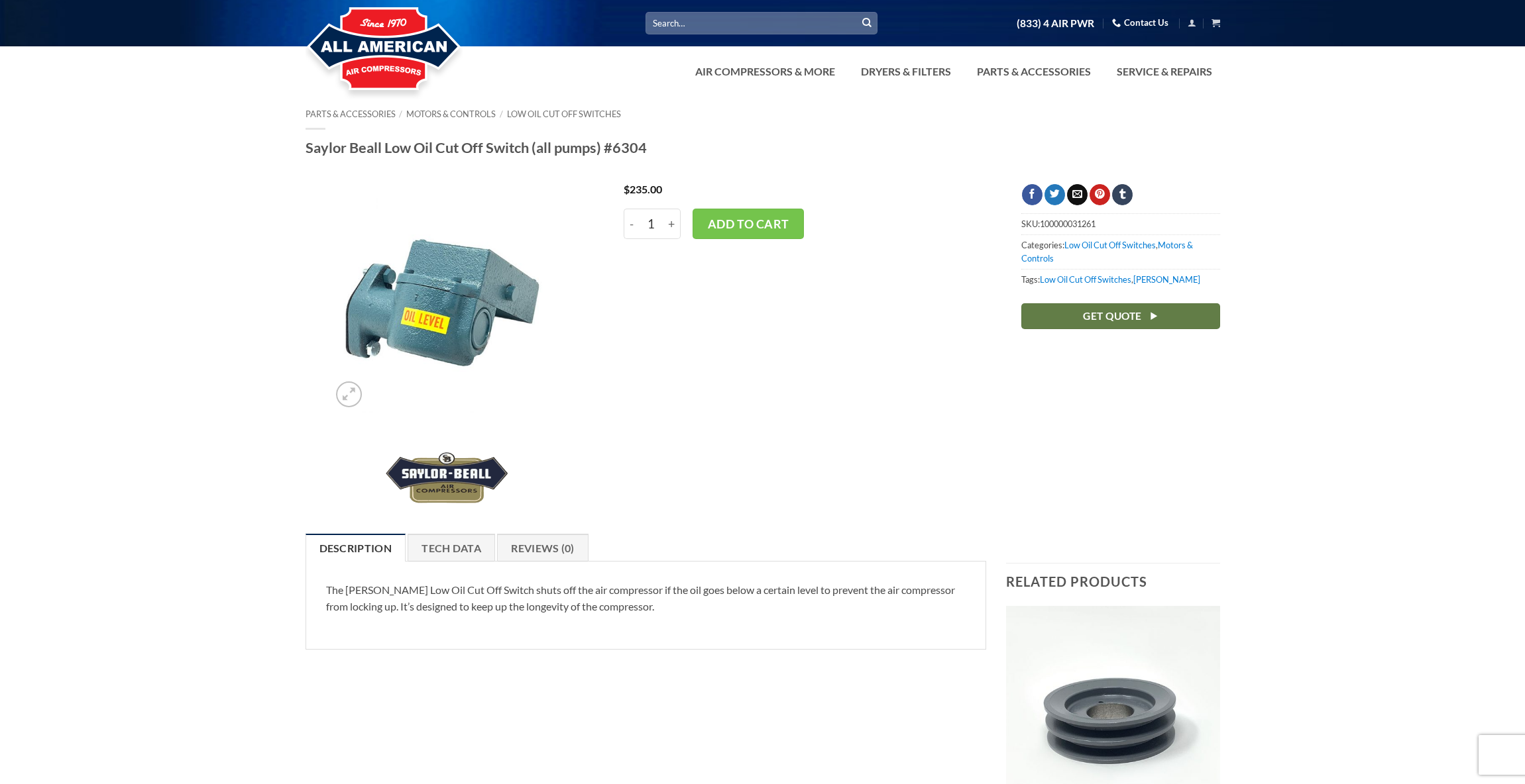
scroll to position [1, 0]
click at [744, 221] on button "Add to cart" at bounding box center [748, 223] width 111 height 30
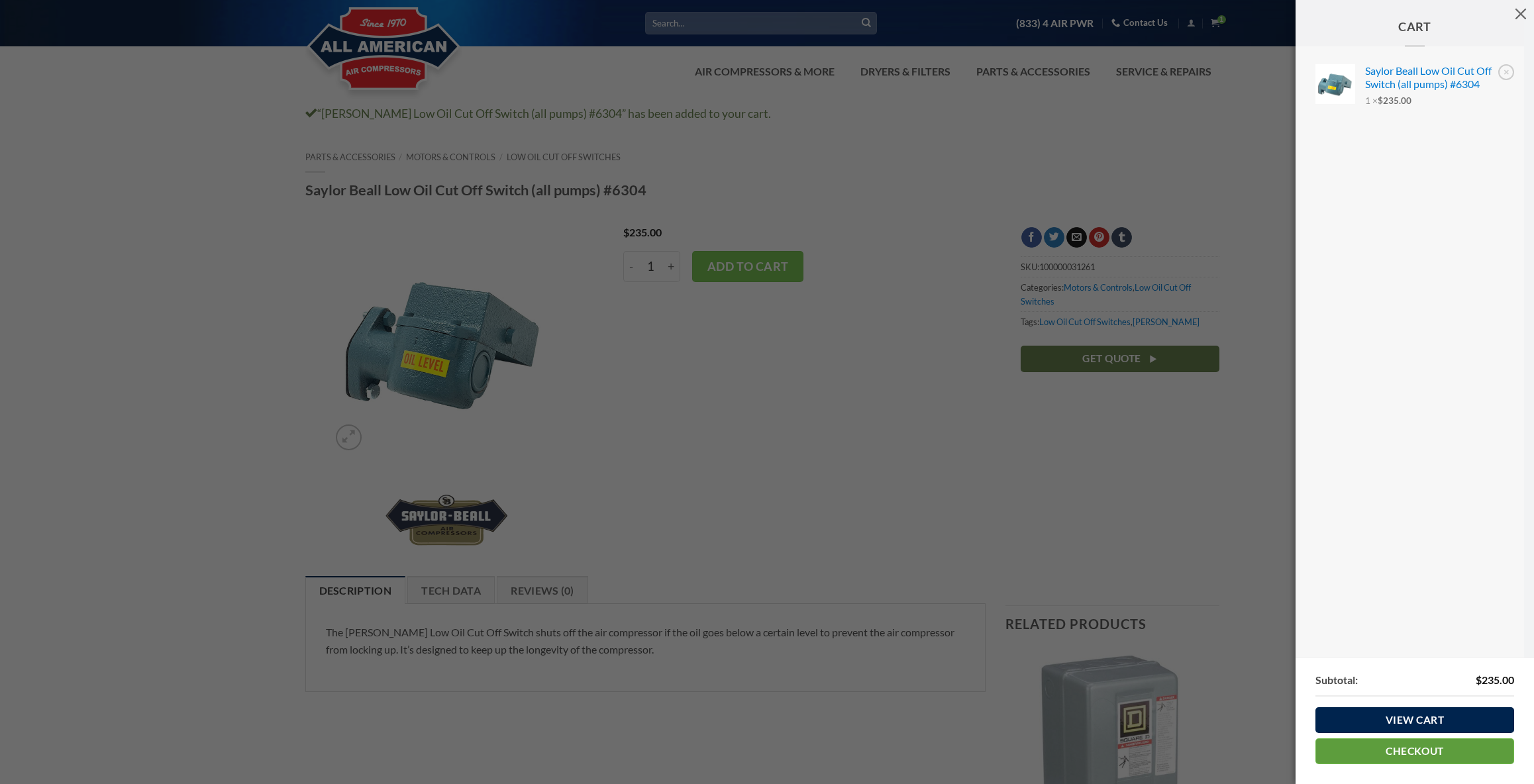
click at [1405, 757] on link "Checkout" at bounding box center [1414, 751] width 198 height 25
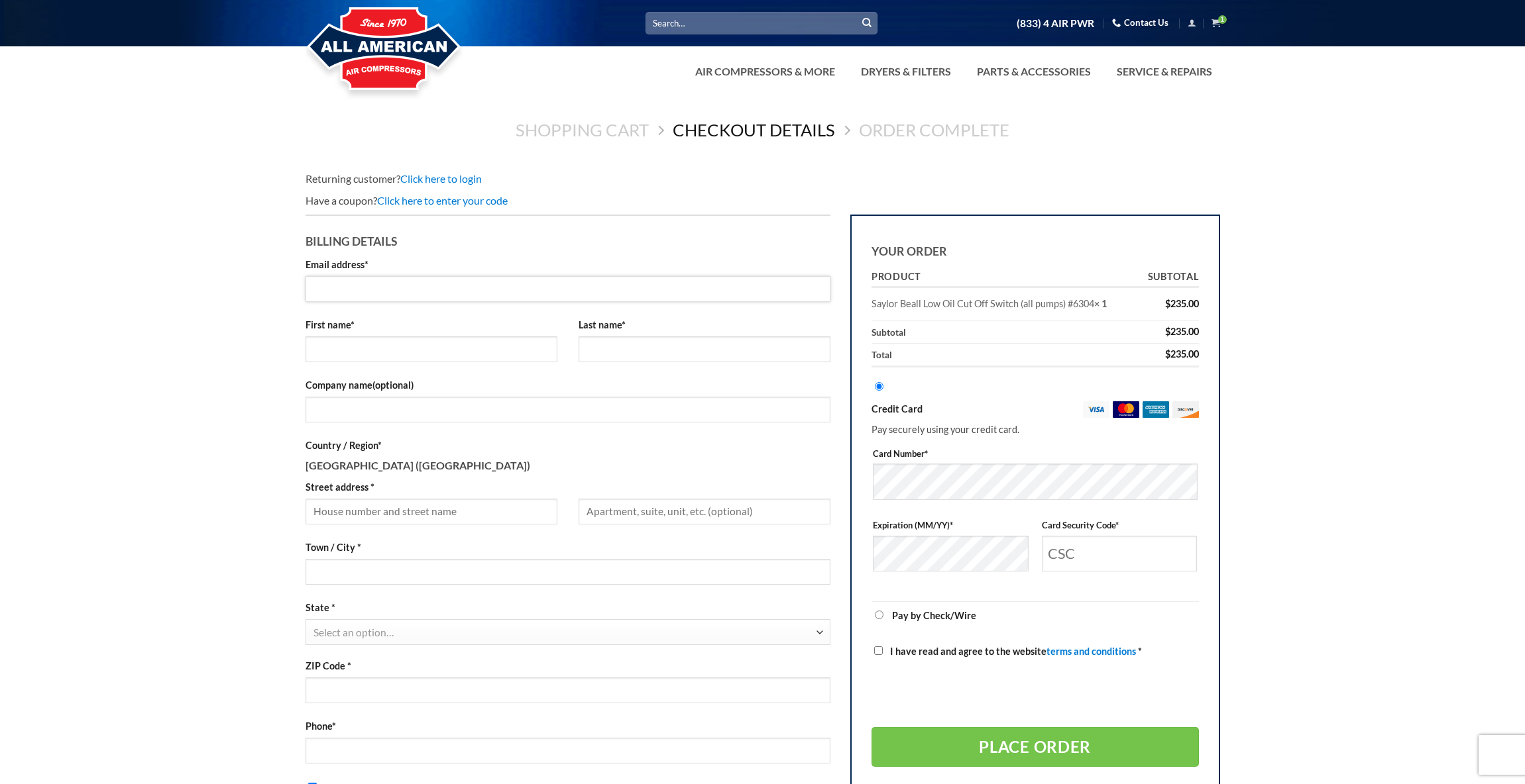
click at [456, 288] on input "Email address *" at bounding box center [569, 289] width 526 height 25
type input "john@racewerks.net"
type input "John"
type input "Kopp"
type input "Racewerks Inc"
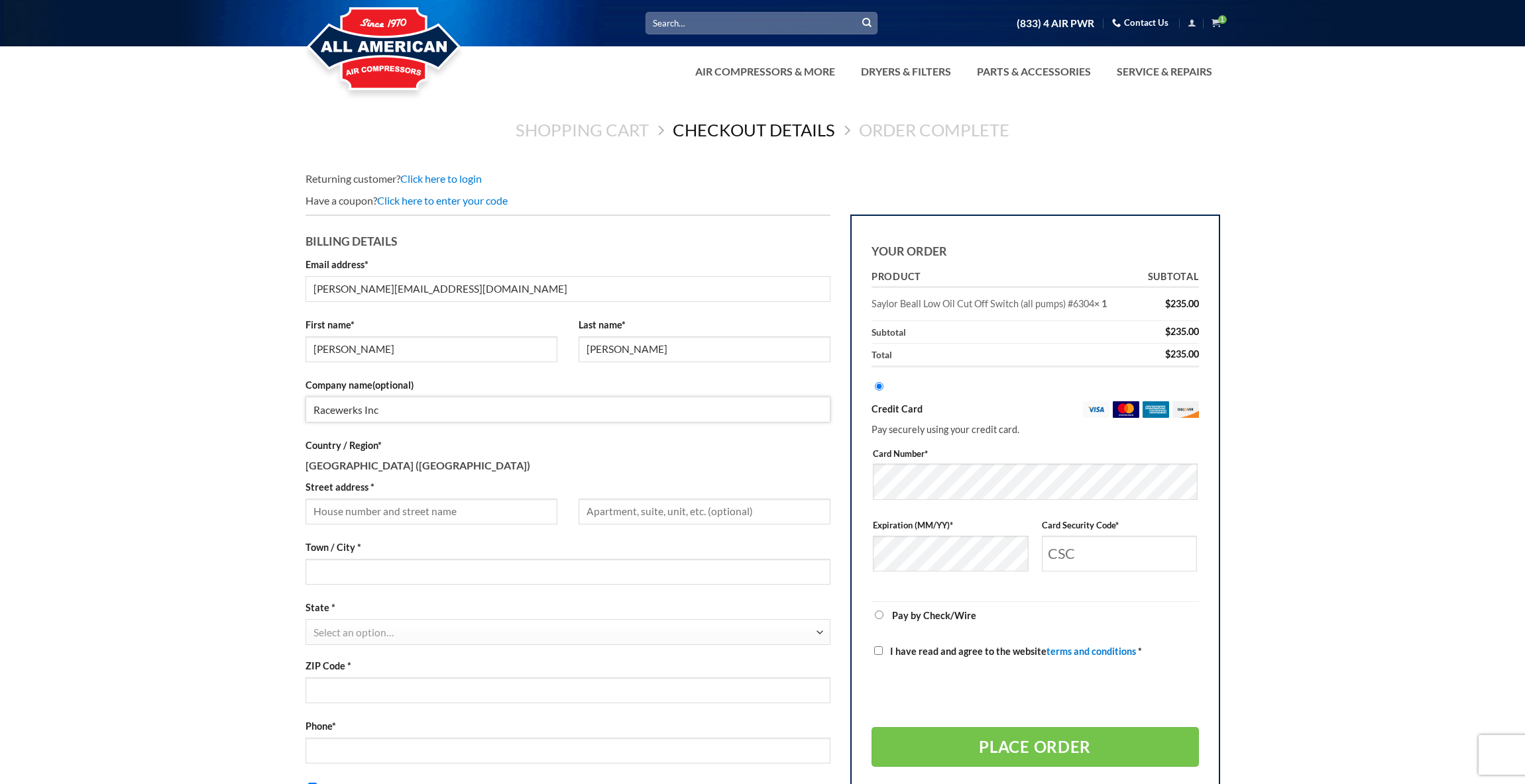
type input "2445 CASTLETON COMMERCE WAY STE 301 STE 301"
type input "Virginia Beach"
select select "VA"
type input "23456"
type input "7574270742"
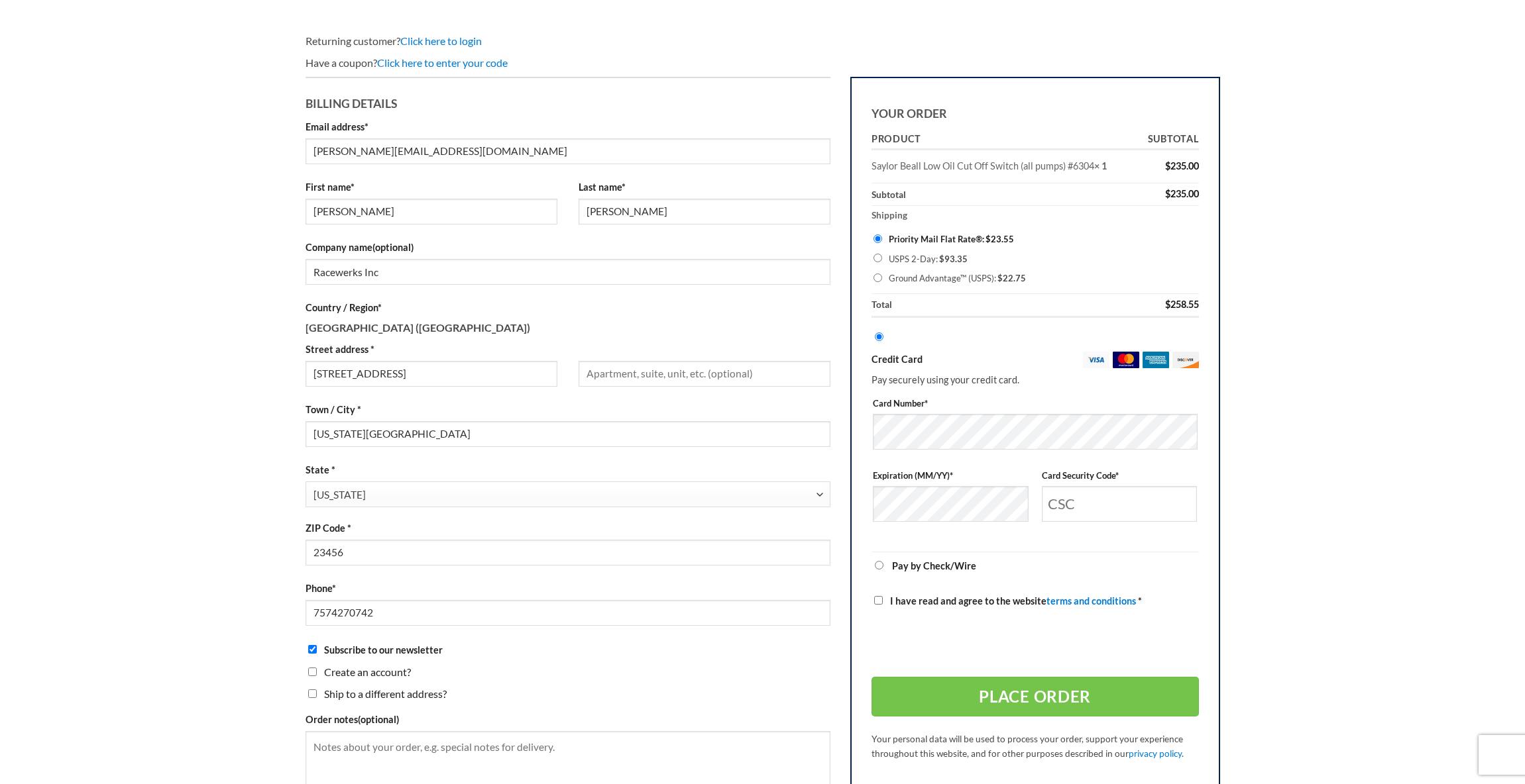
scroll to position [166, 0]
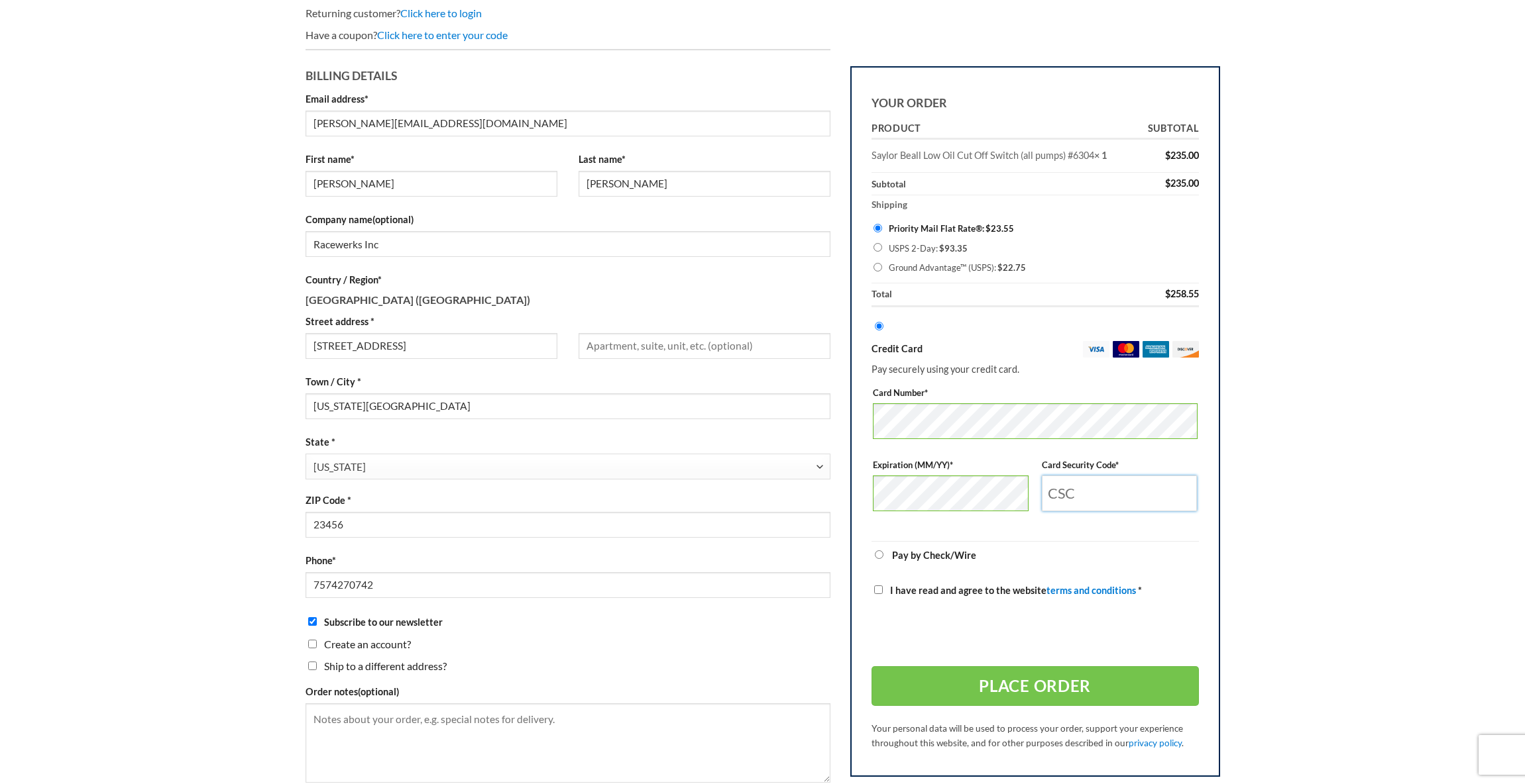
click at [1139, 487] on input "Card Security Code *" at bounding box center [1119, 493] width 155 height 36
type input "653"
click at [878, 589] on input "I have read and agree to the website terms and conditions *" at bounding box center [878, 590] width 9 height 9
checkbox input "true"
click at [1038, 684] on button "Place order" at bounding box center [1035, 685] width 327 height 40
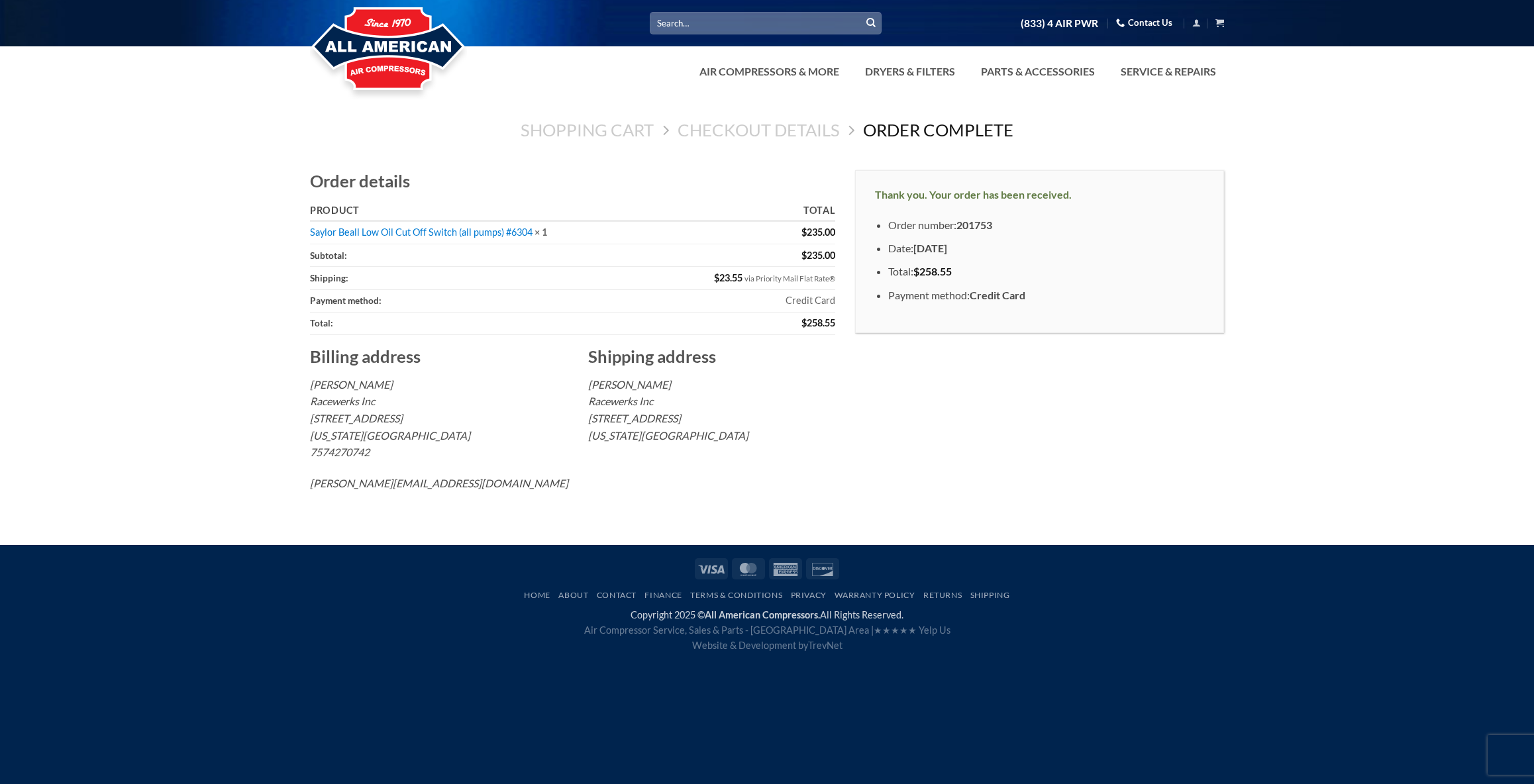
click at [1353, 413] on main "Shopping Cart Checkout details Order Complete Order details Product Total Saylo…" at bounding box center [767, 320] width 1534 height 449
